Goal: Transaction & Acquisition: Purchase product/service

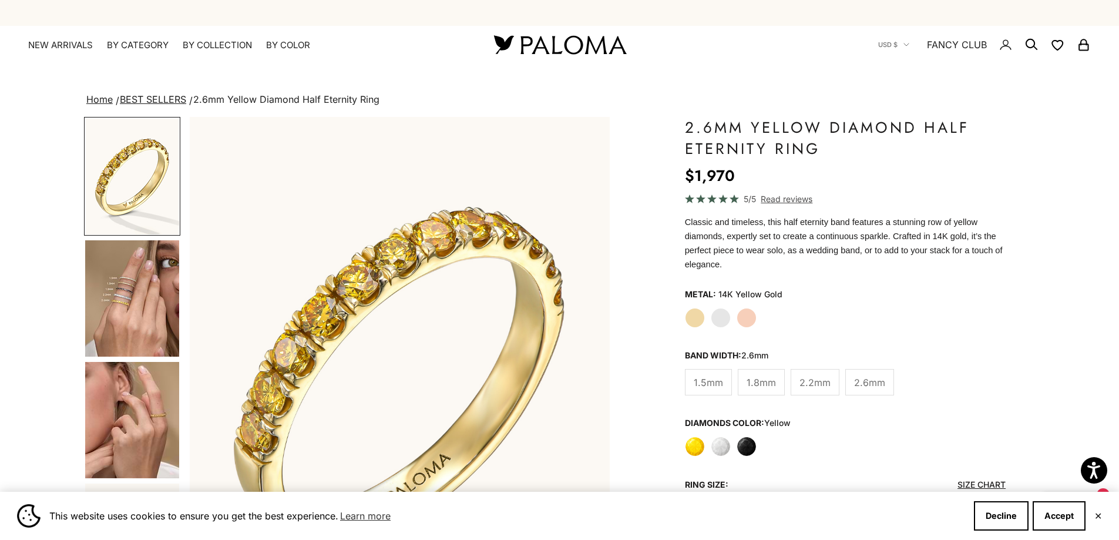
click at [705, 308] on div "Yellow Gold White Gold Rose Gold" at bounding box center [845, 318] width 321 height 20
click at [715, 308] on label "White Gold" at bounding box center [721, 318] width 20 height 20
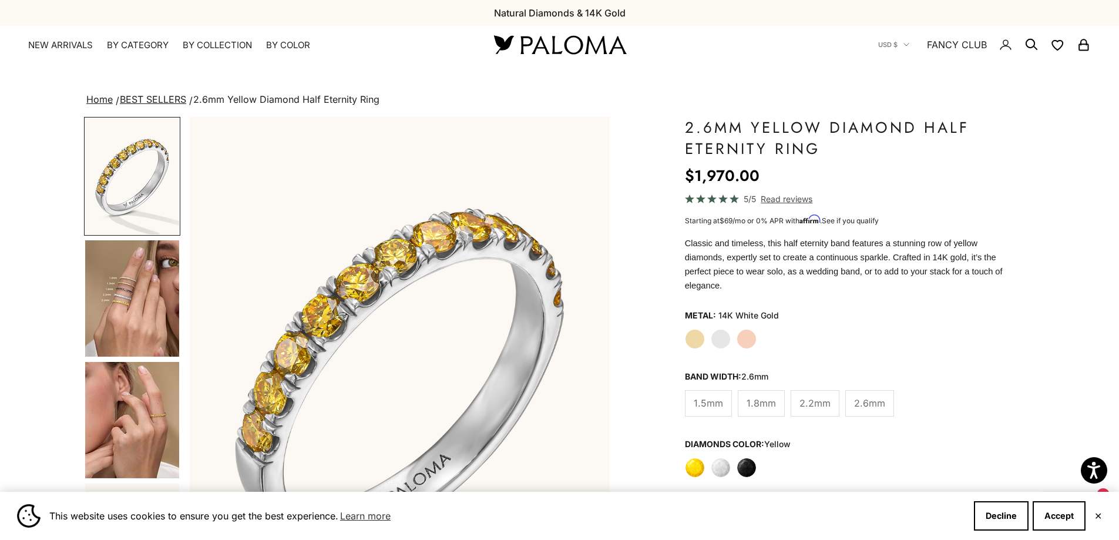
click at [755, 329] on label "Rose Gold" at bounding box center [746, 339] width 20 height 20
click at [754, 329] on label "Rose Gold" at bounding box center [746, 339] width 20 height 20
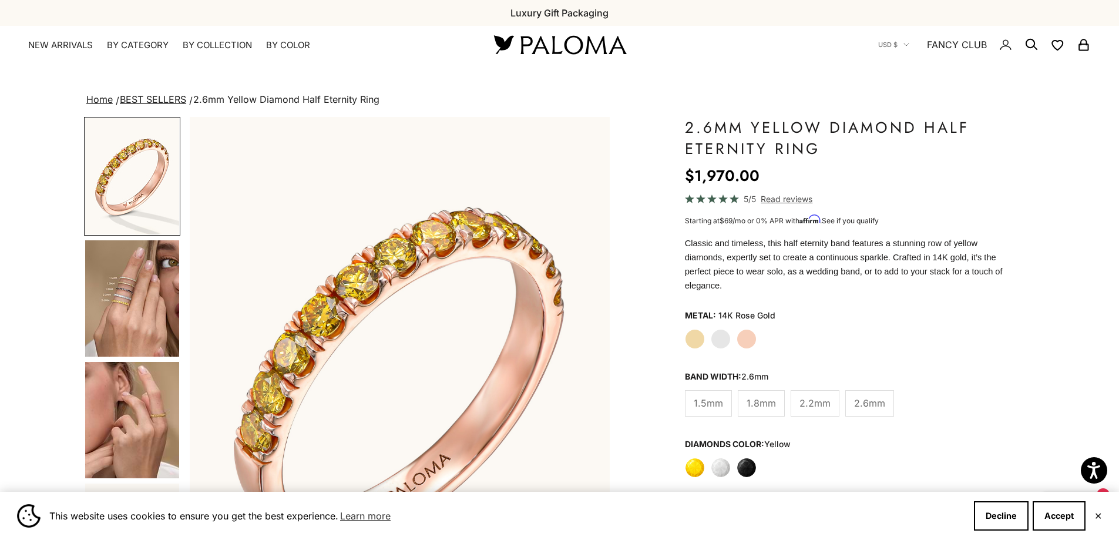
click at [701, 329] on label "Yellow Gold" at bounding box center [695, 339] width 20 height 20
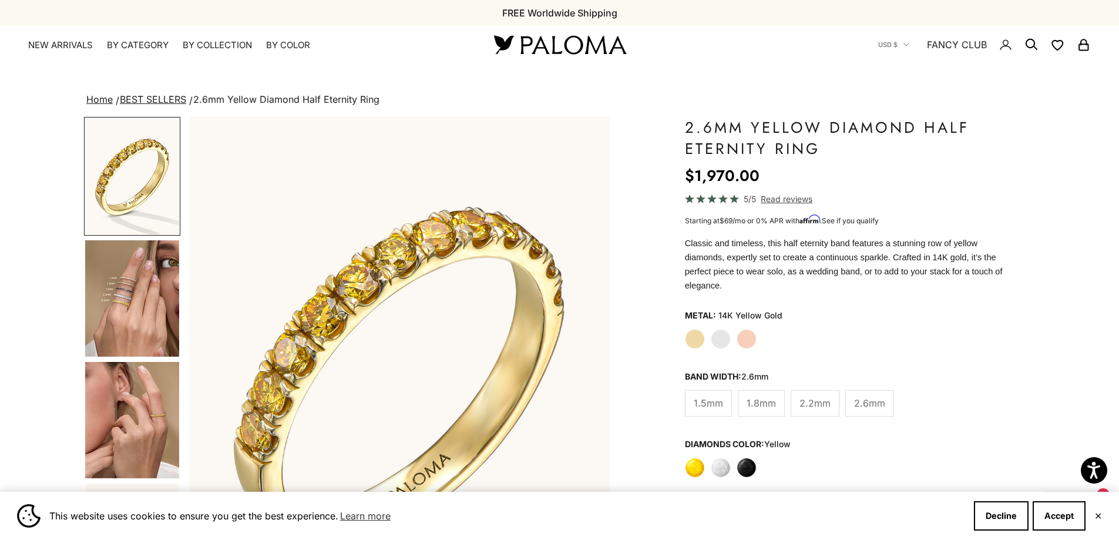
click at [718, 457] on label "White" at bounding box center [721, 467] width 20 height 20
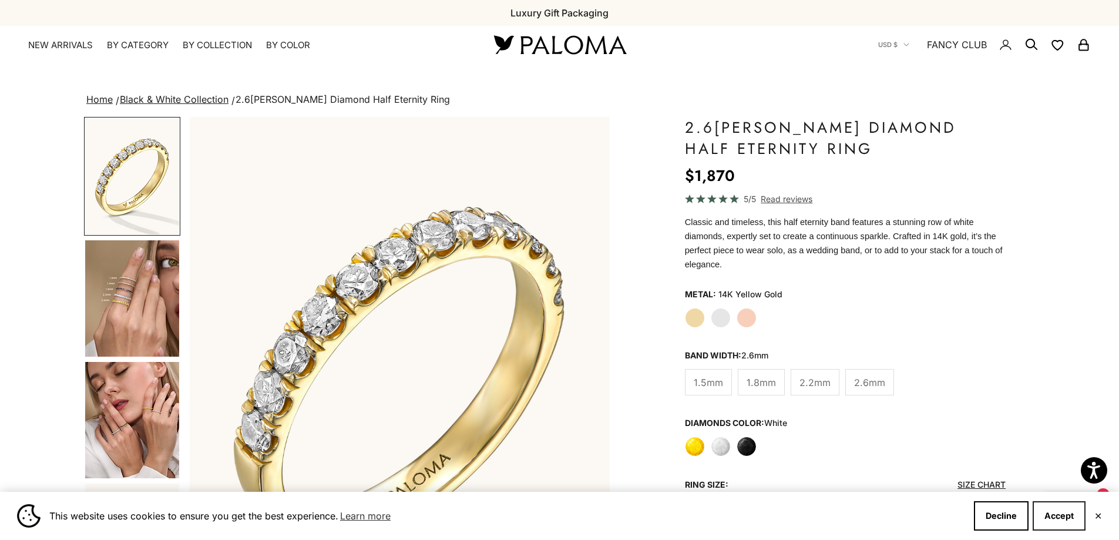
click at [1058, 509] on button "Accept" at bounding box center [1058, 515] width 53 height 29
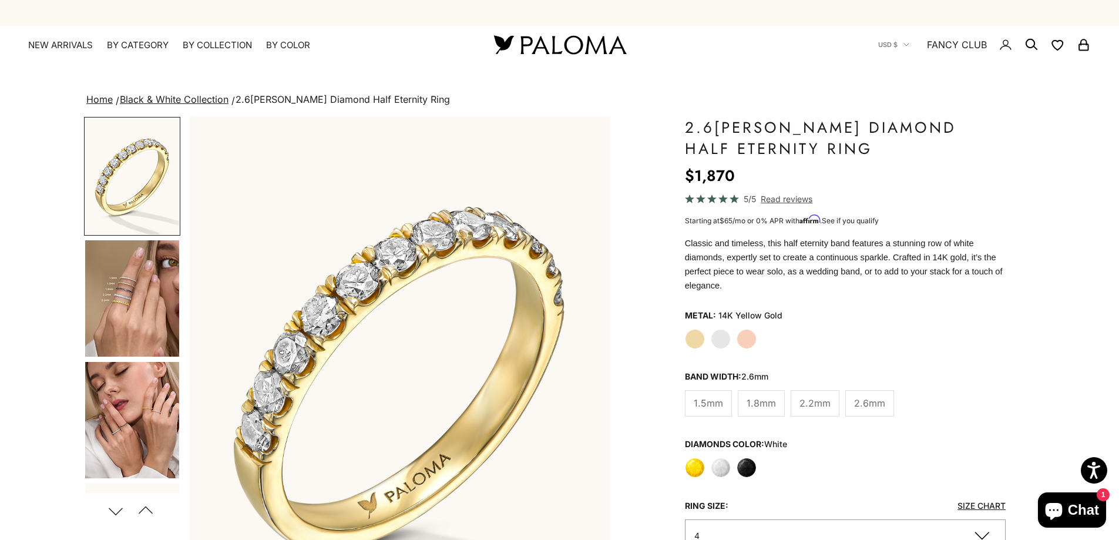
click at [159, 299] on img "Go to item 4" at bounding box center [132, 298] width 94 height 116
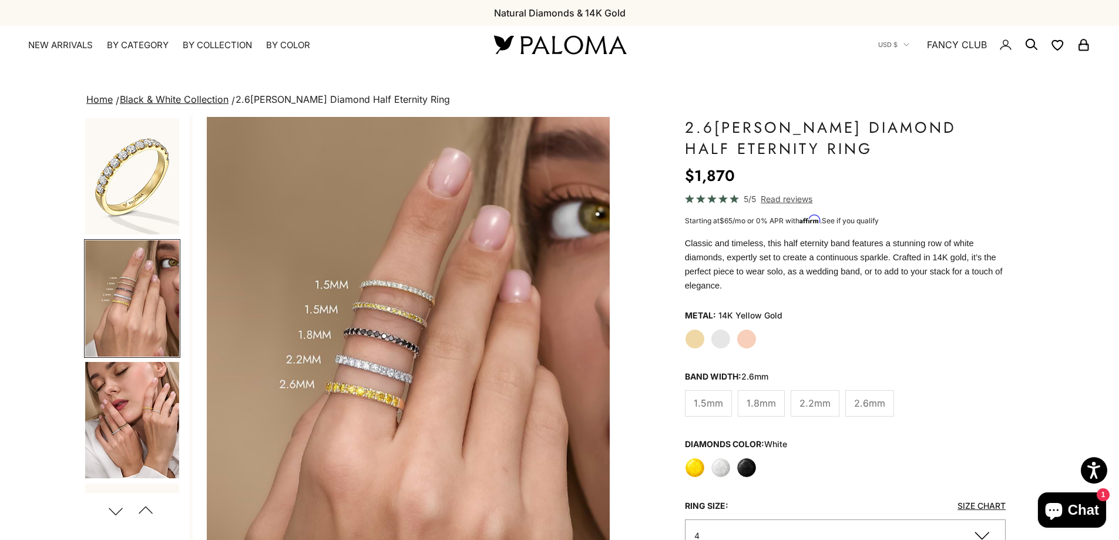
scroll to position [0, 434]
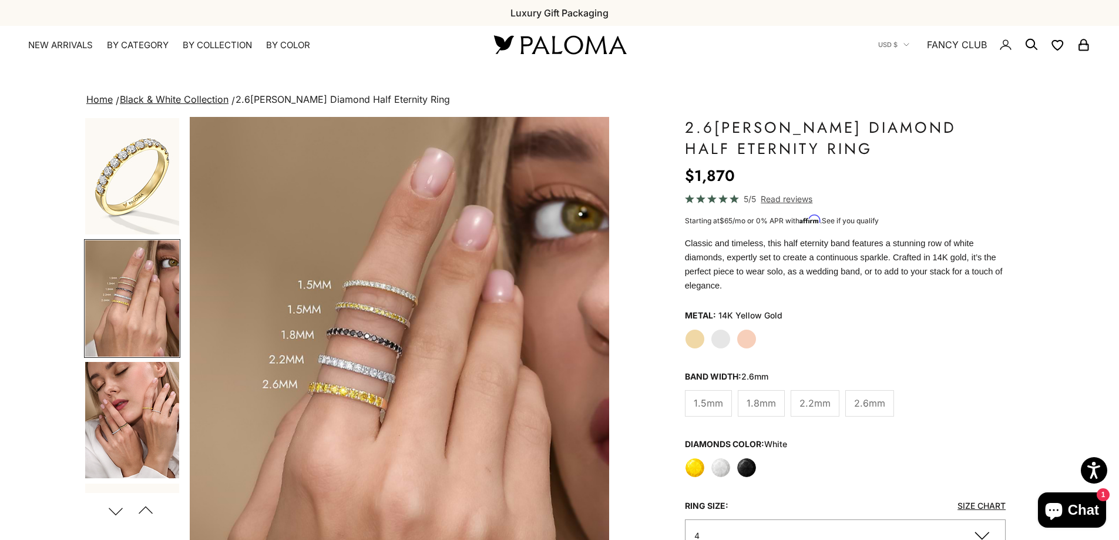
click at [706, 401] on label "1.5mm" at bounding box center [708, 403] width 47 height 26
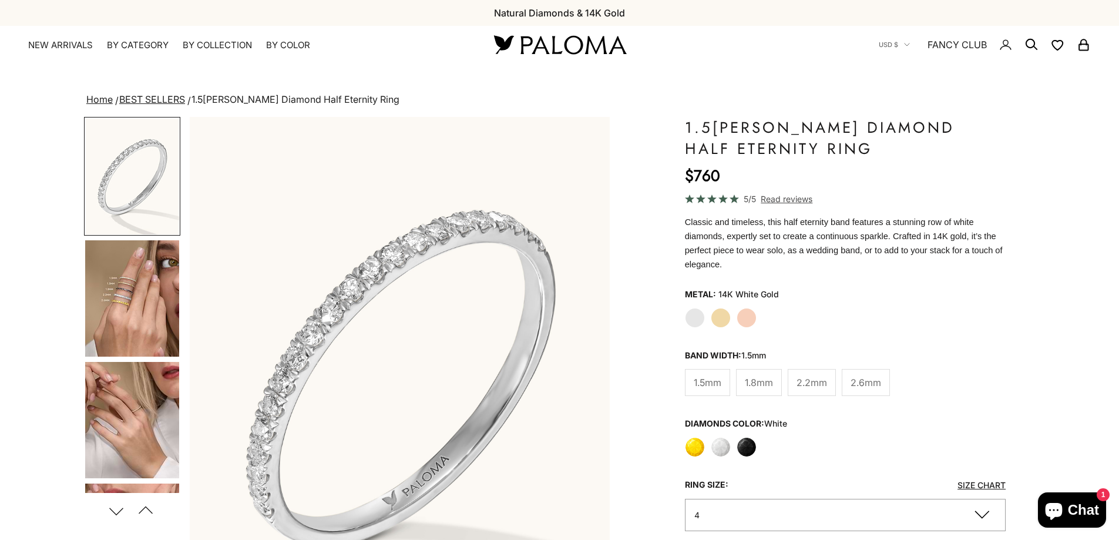
click at [719, 437] on label "White" at bounding box center [721, 447] width 20 height 20
click at [693, 436] on label "Yellow" at bounding box center [695, 446] width 20 height 20
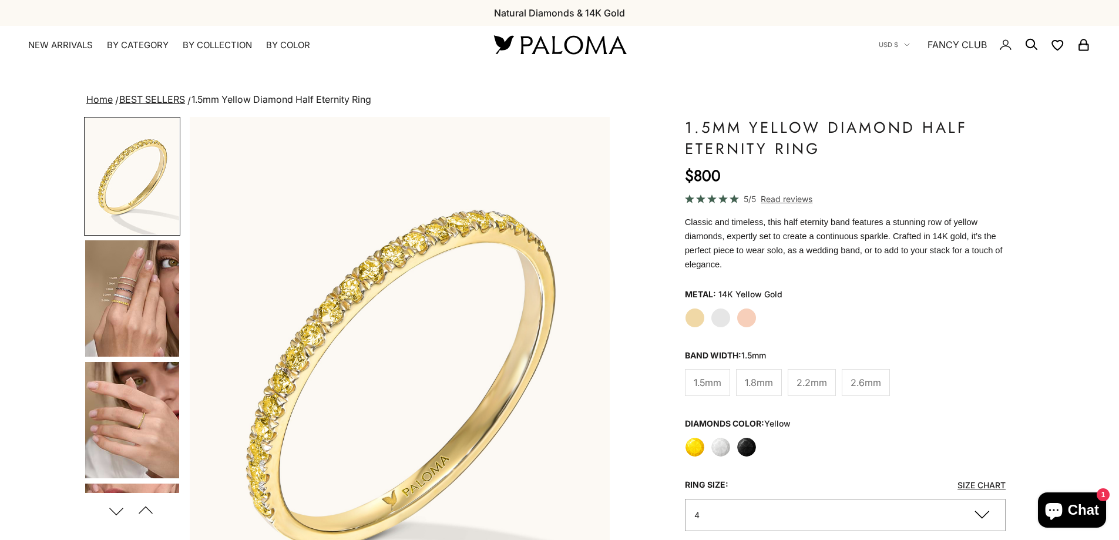
drag, startPoint x: 0, startPoint y: 0, endPoint x: 717, endPoint y: 429, distance: 835.4
click at [717, 437] on label "White" at bounding box center [721, 447] width 20 height 20
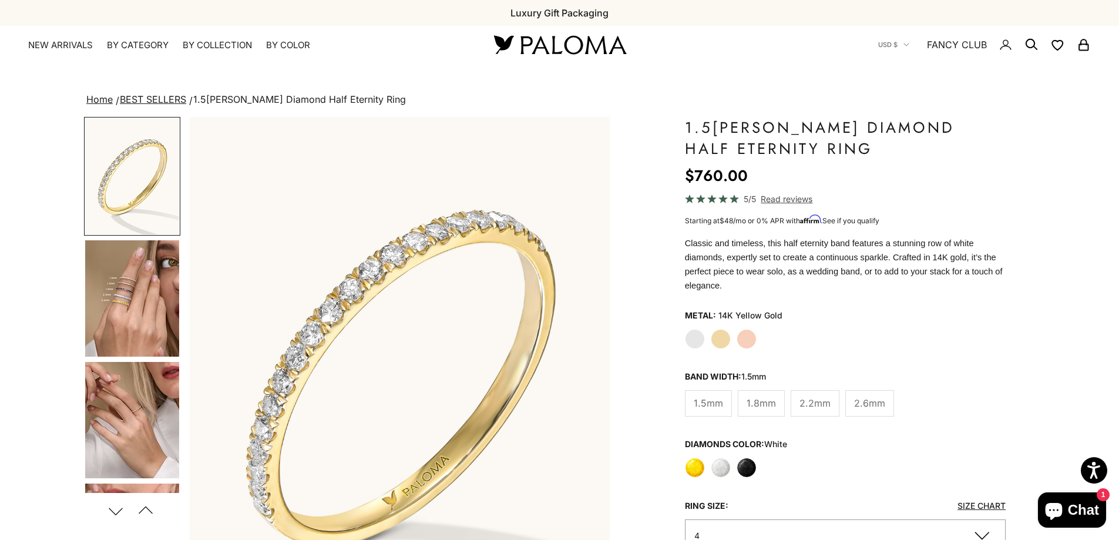
click at [756, 395] on span "1.8mm" at bounding box center [760, 402] width 29 height 15
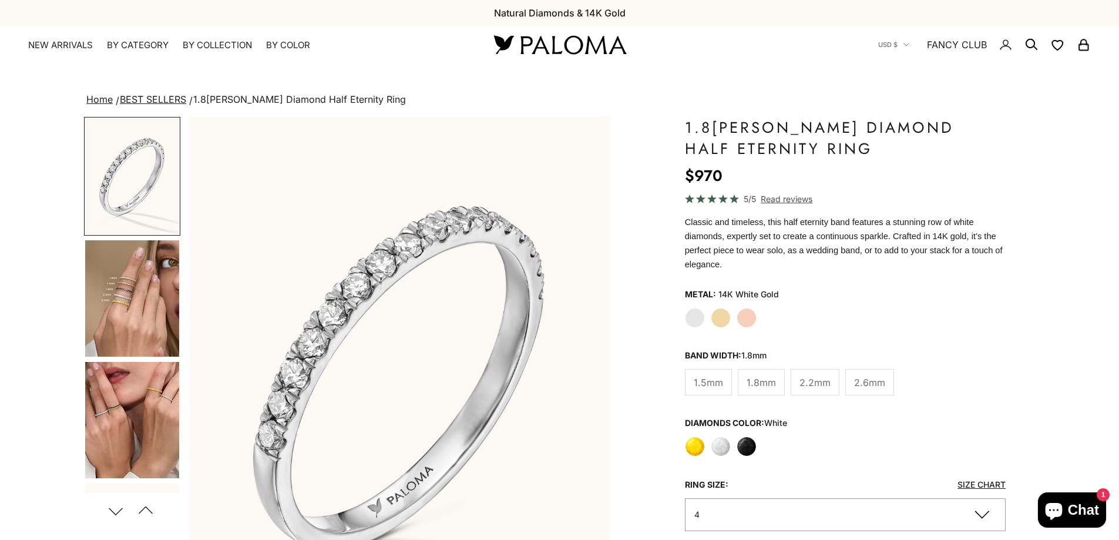
click at [815, 375] on span "2.2mm" at bounding box center [814, 382] width 31 height 15
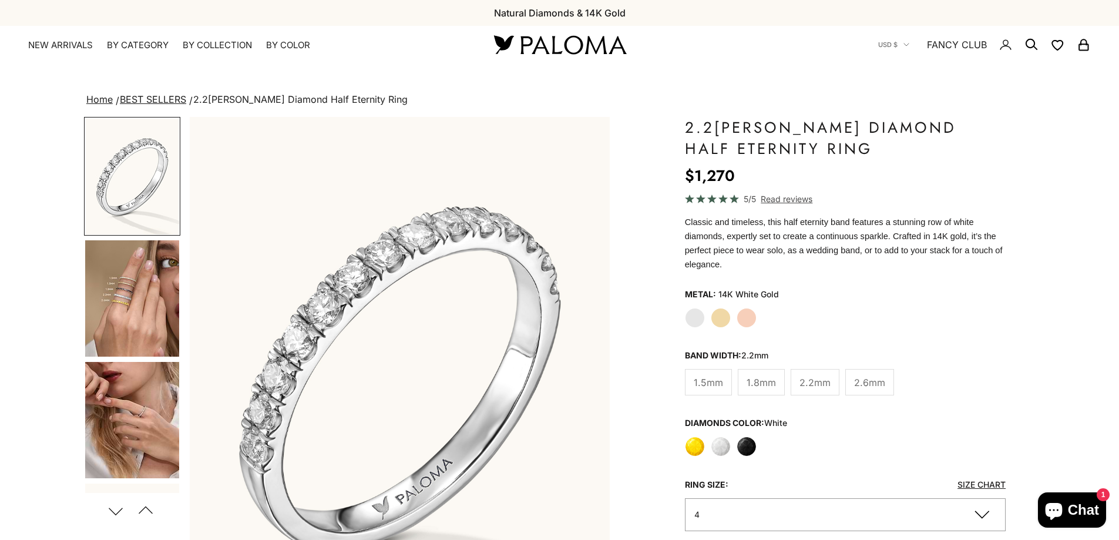
click at [138, 306] on img "Go to item 4" at bounding box center [132, 298] width 94 height 116
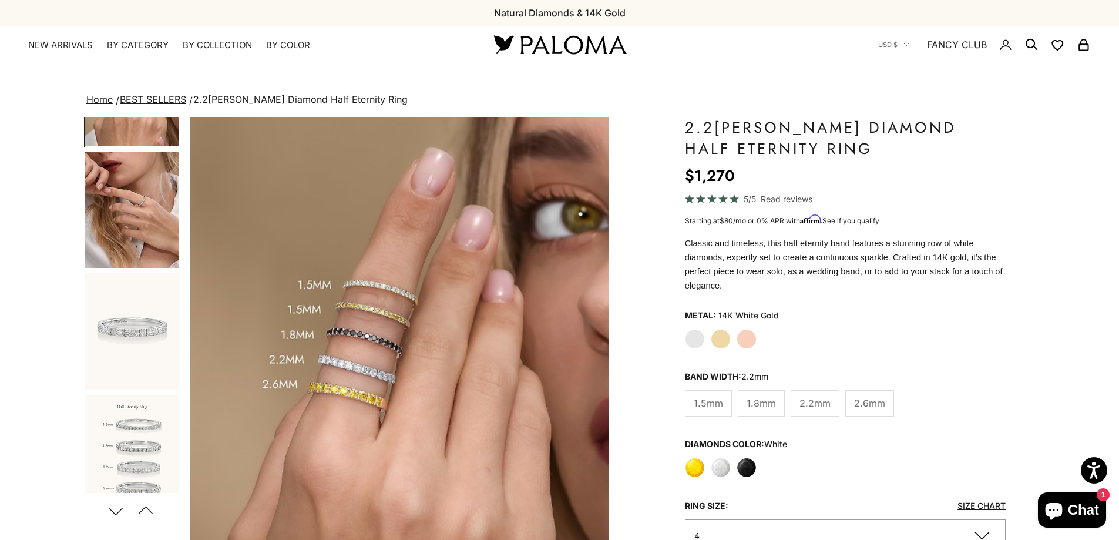
scroll to position [352, 0]
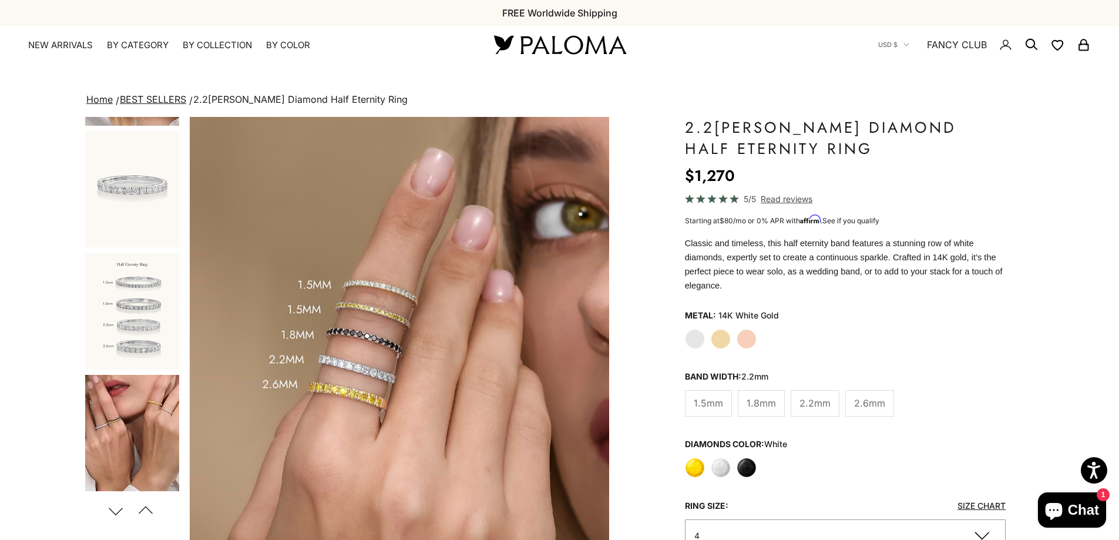
click at [140, 348] on img "Go to item 9" at bounding box center [132, 311] width 94 height 116
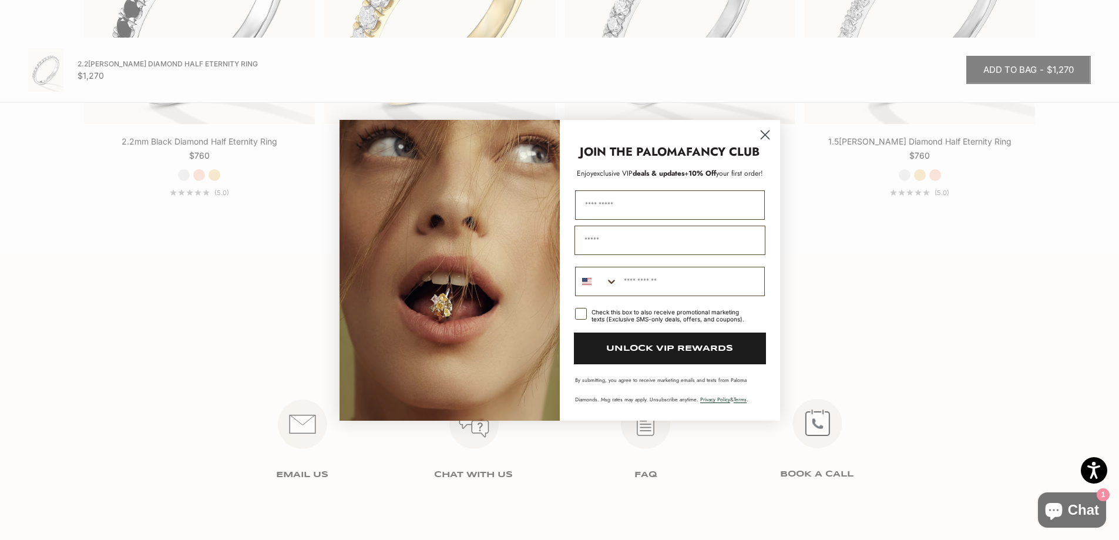
scroll to position [2408, 0]
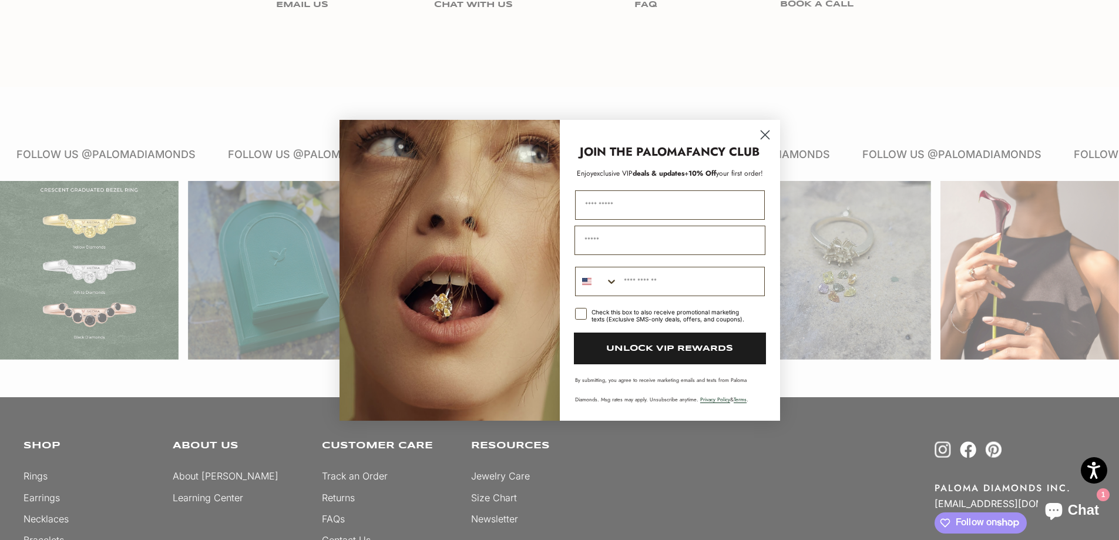
drag, startPoint x: 763, startPoint y: 132, endPoint x: 753, endPoint y: 329, distance: 198.1
click at [762, 132] on icon "Close dialog" at bounding box center [765, 134] width 21 height 21
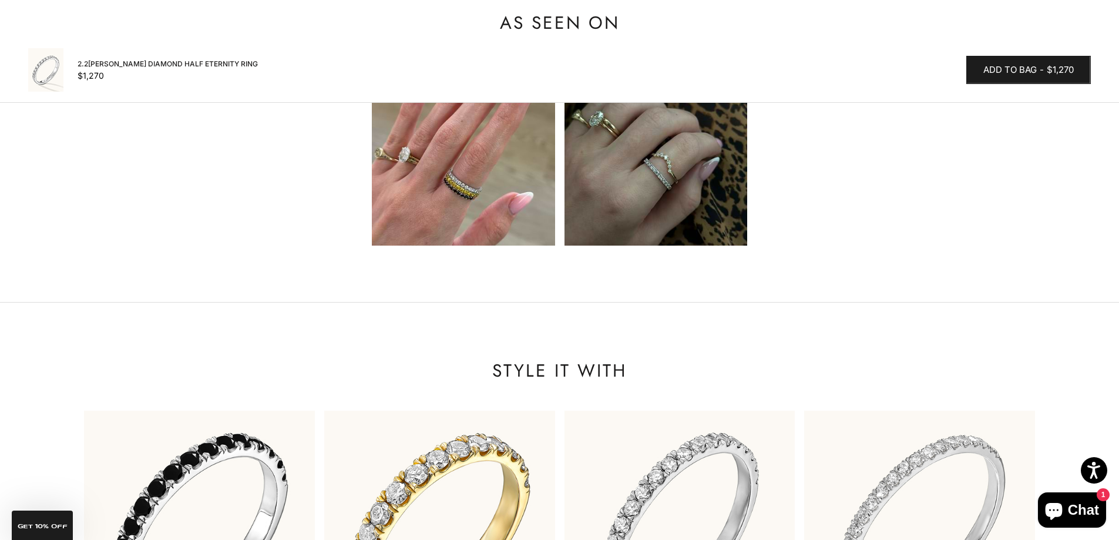
scroll to position [1409, 0]
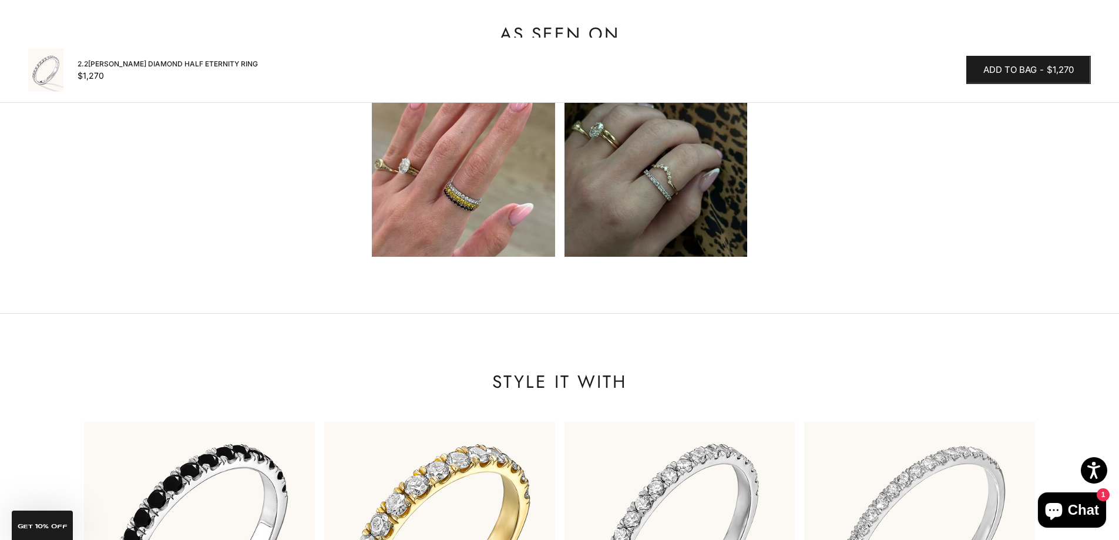
click at [486, 196] on img at bounding box center [463, 165] width 183 height 183
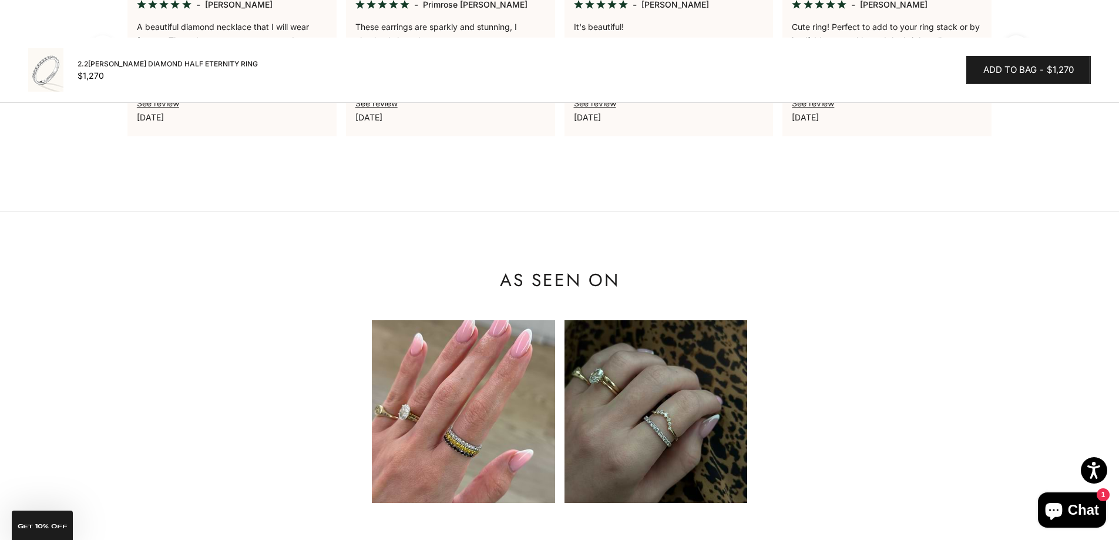
scroll to position [1116, 0]
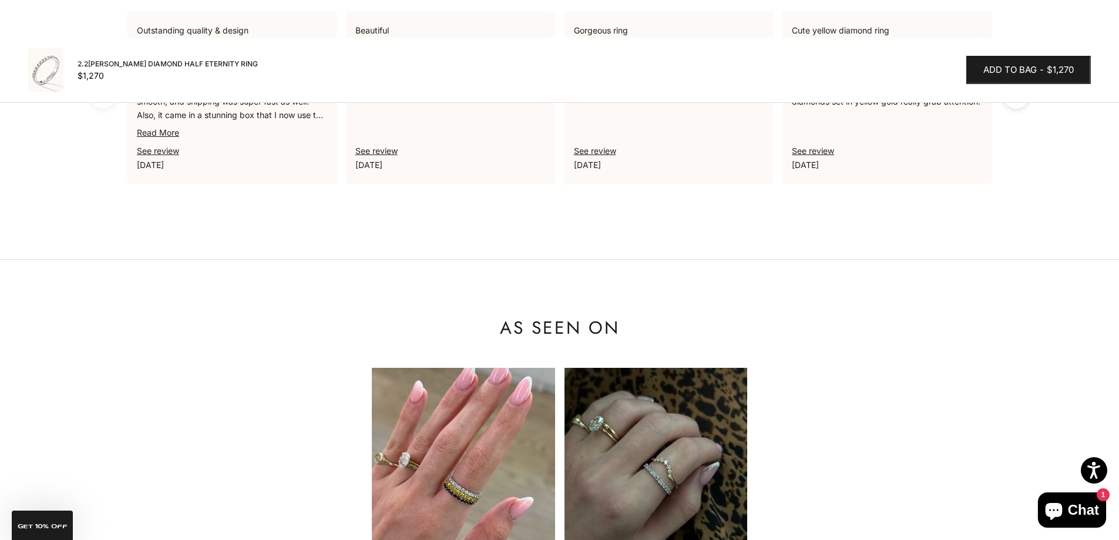
click at [647, 407] on img at bounding box center [655, 459] width 183 height 183
click at [492, 460] on img at bounding box center [463, 459] width 183 height 183
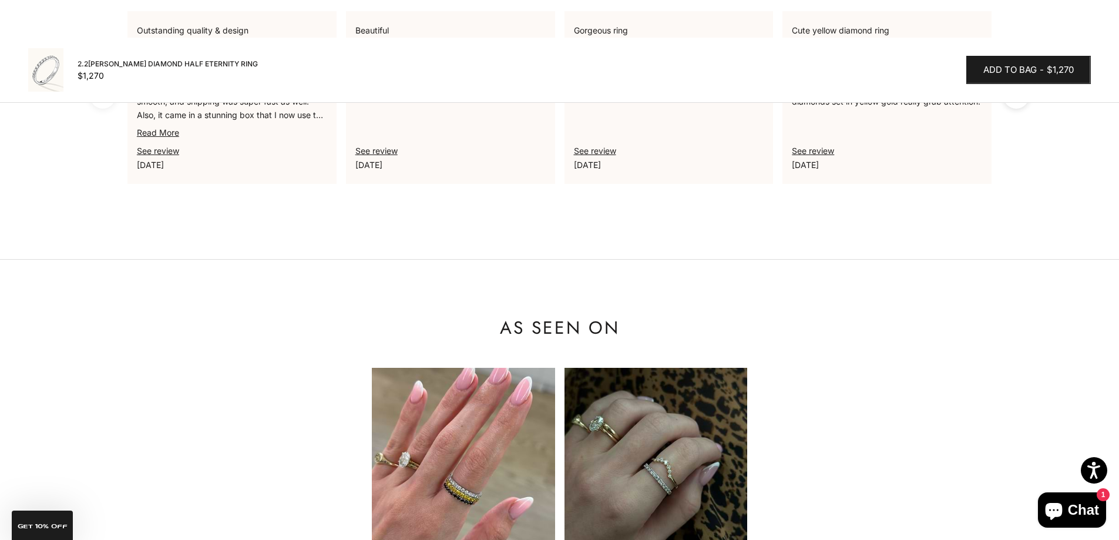
click at [492, 460] on img at bounding box center [463, 459] width 183 height 183
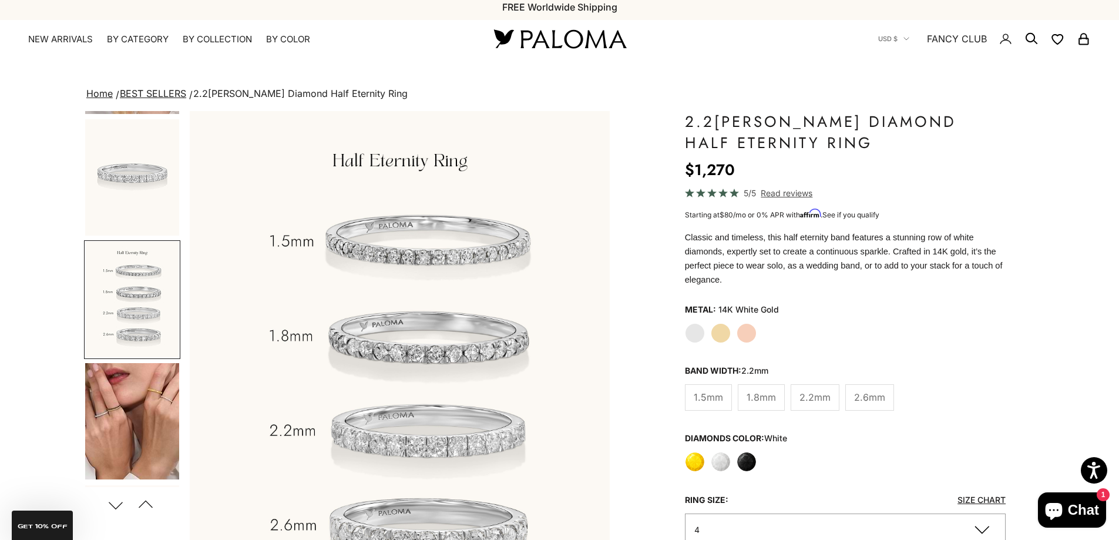
scroll to position [0, 0]
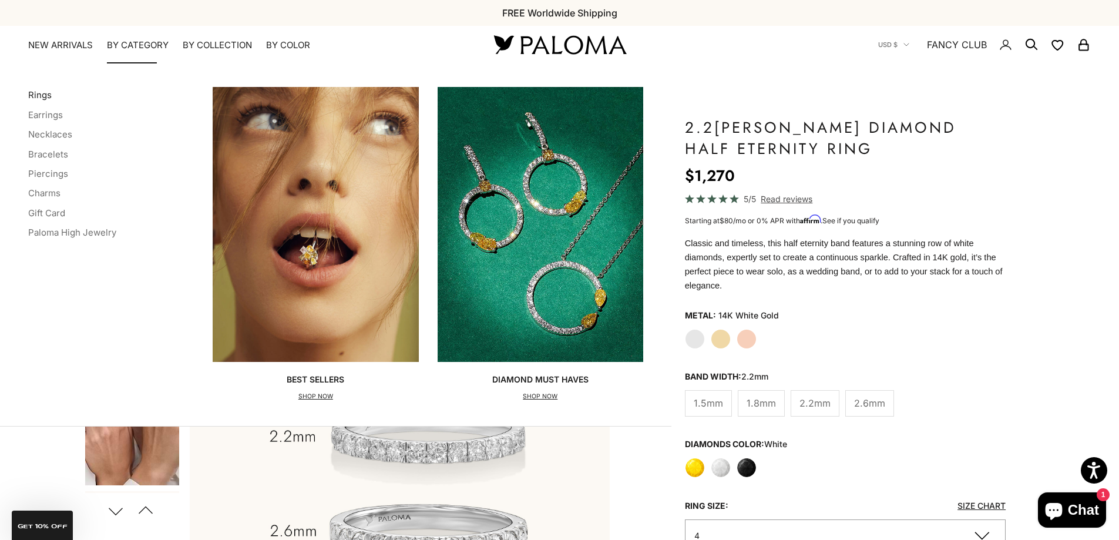
click at [38, 94] on link "Rings" at bounding box center [39, 94] width 23 height 11
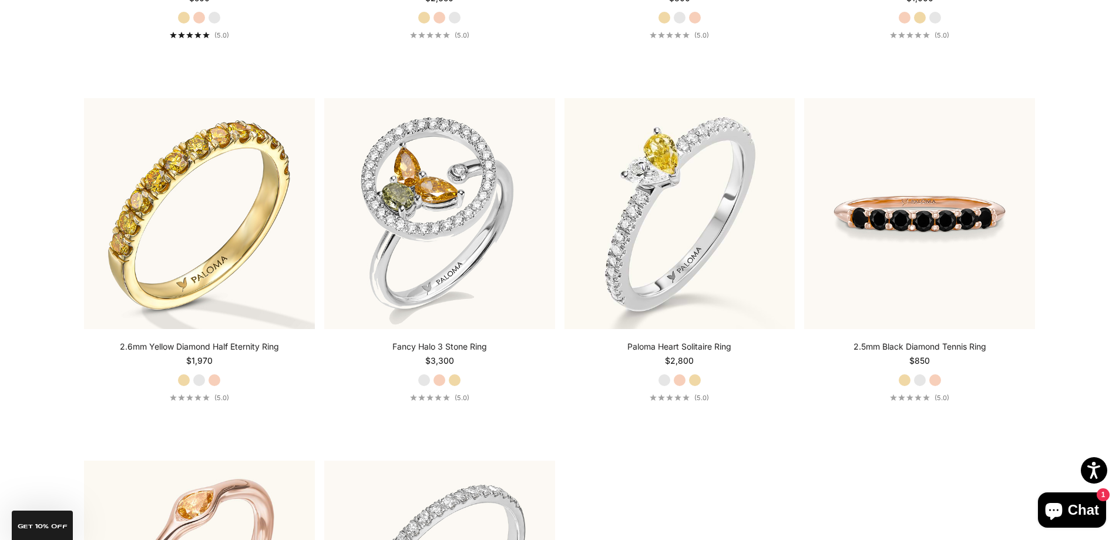
scroll to position [3935, 0]
click at [682, 378] on label "Rose Gold" at bounding box center [679, 380] width 13 height 13
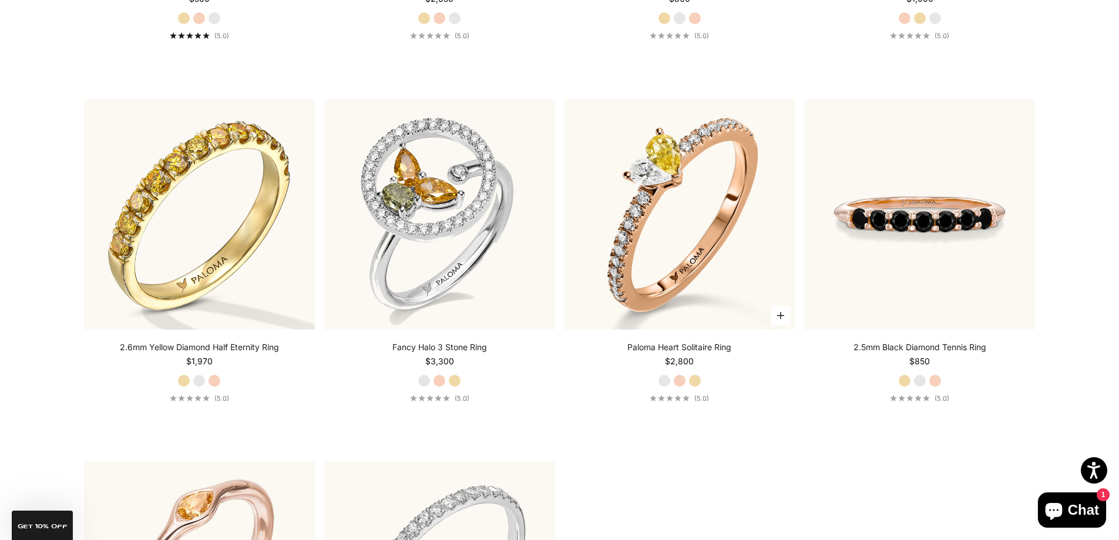
click at [696, 381] on label "Yellow Gold" at bounding box center [694, 380] width 13 height 13
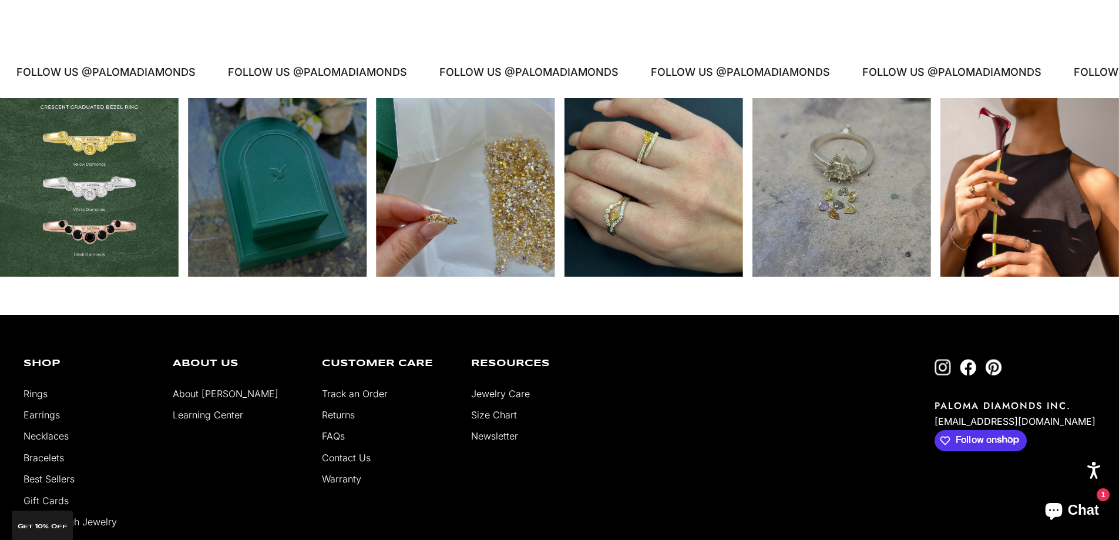
scroll to position [6460, 0]
